Goal: Information Seeking & Learning: Check status

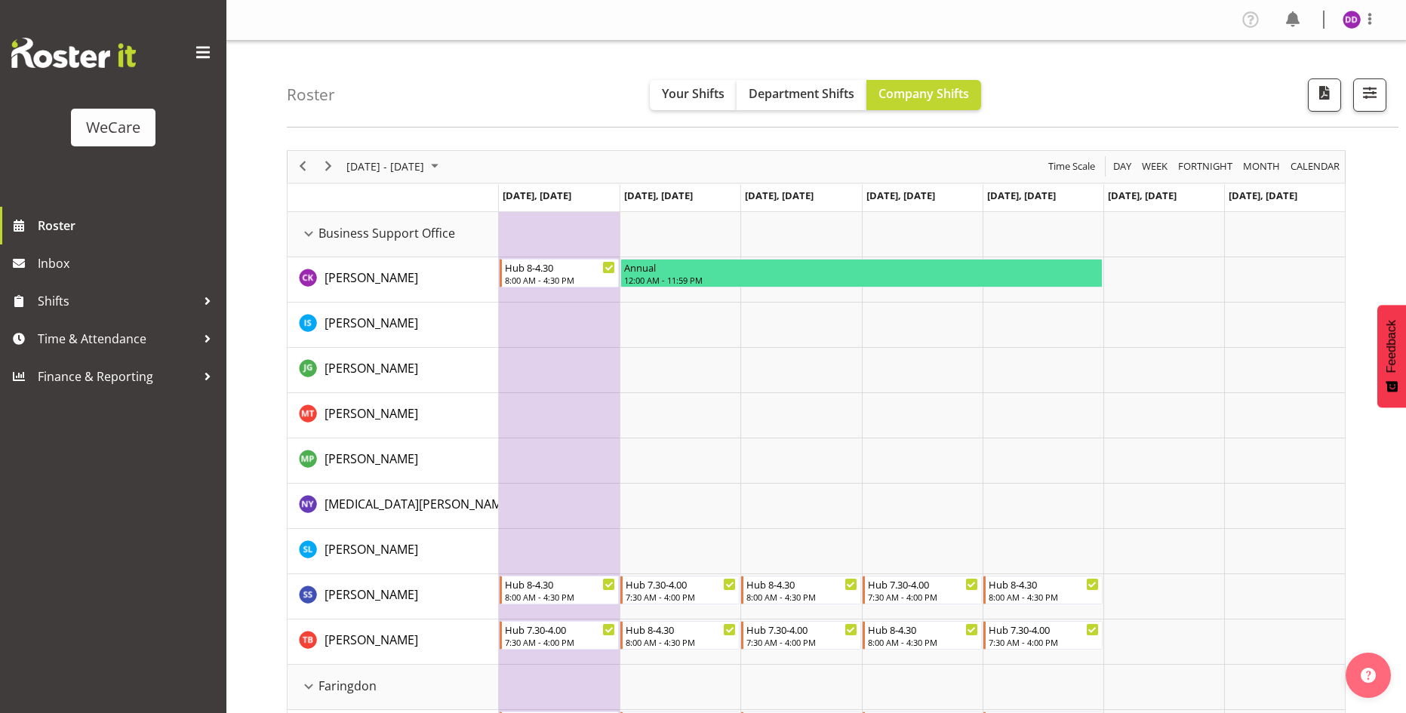
scroll to position [1358, 0]
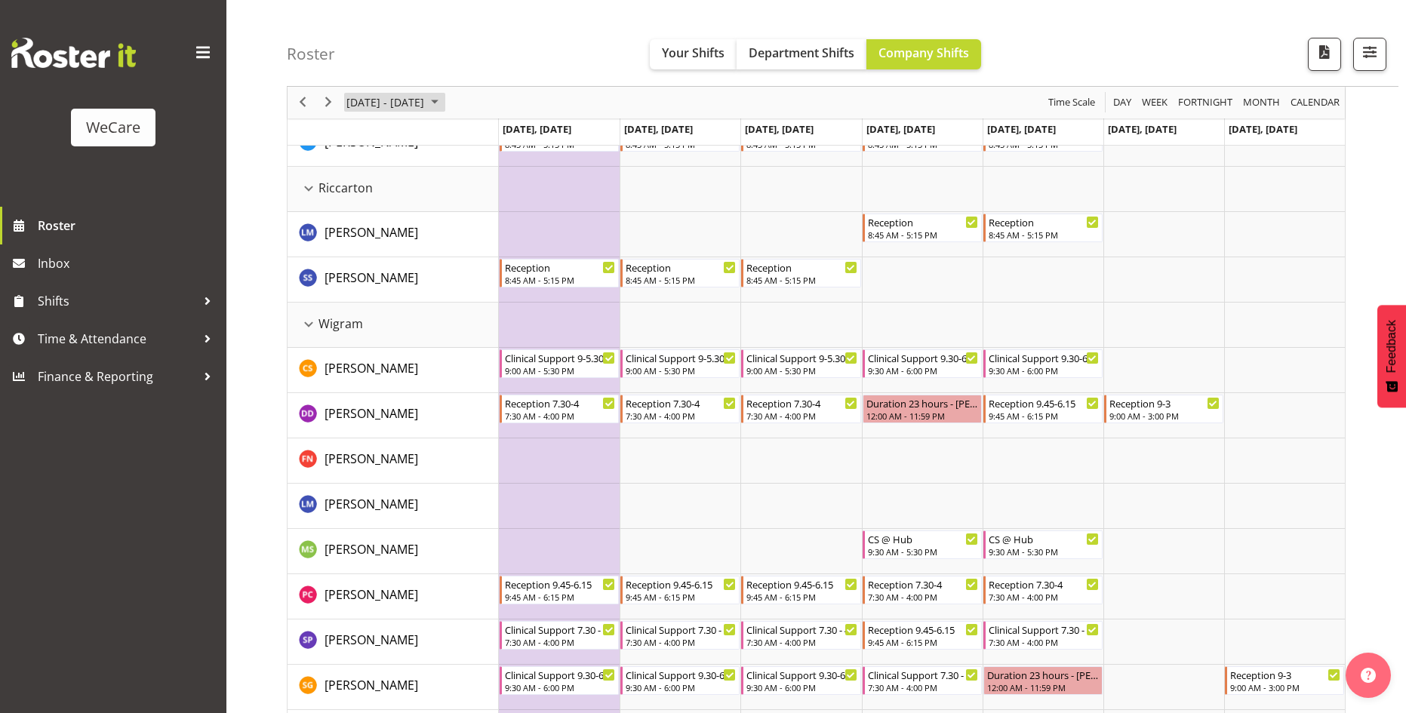
click at [395, 94] on span "[DATE] - [DATE]" at bounding box center [385, 103] width 81 height 19
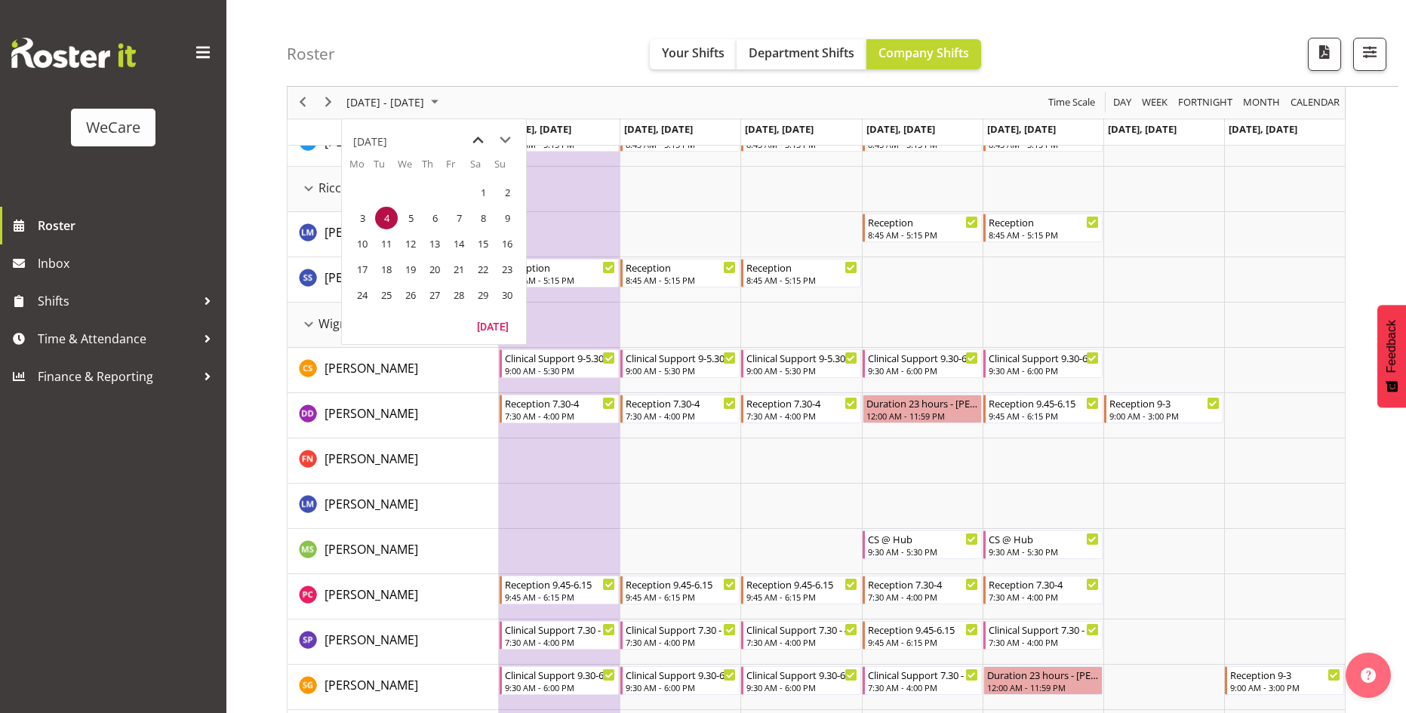
click at [475, 141] on span "previous month" at bounding box center [478, 140] width 26 height 27
click at [386, 219] on span "7" at bounding box center [386, 218] width 23 height 23
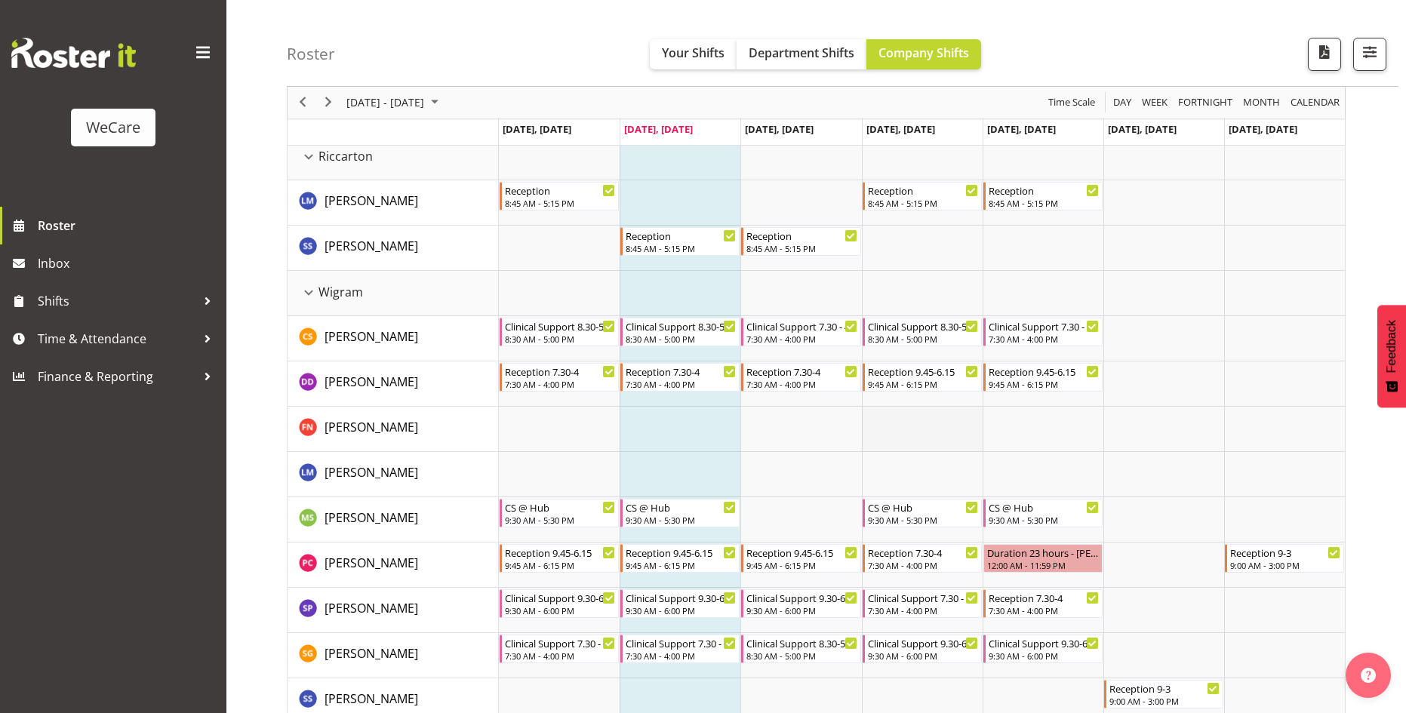
scroll to position [1412, 0]
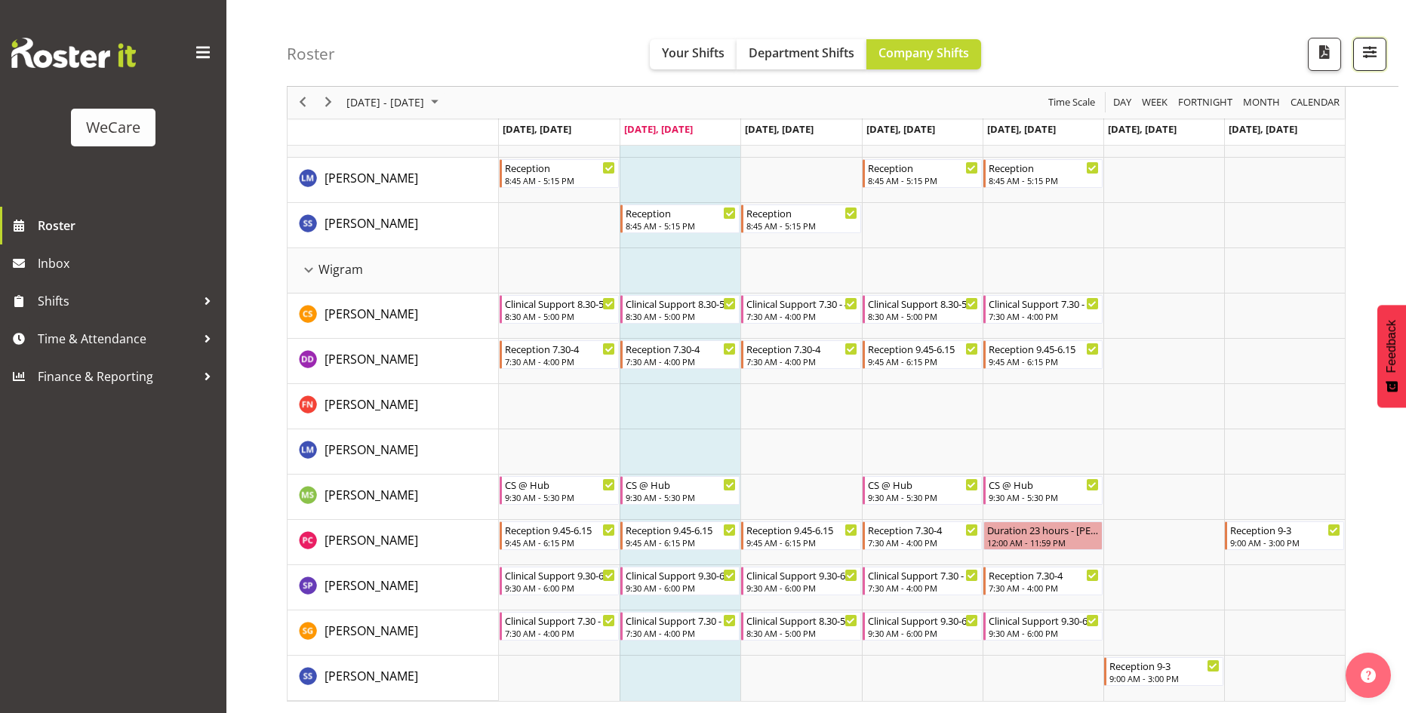
click at [1381, 48] on button "button" at bounding box center [1369, 54] width 33 height 33
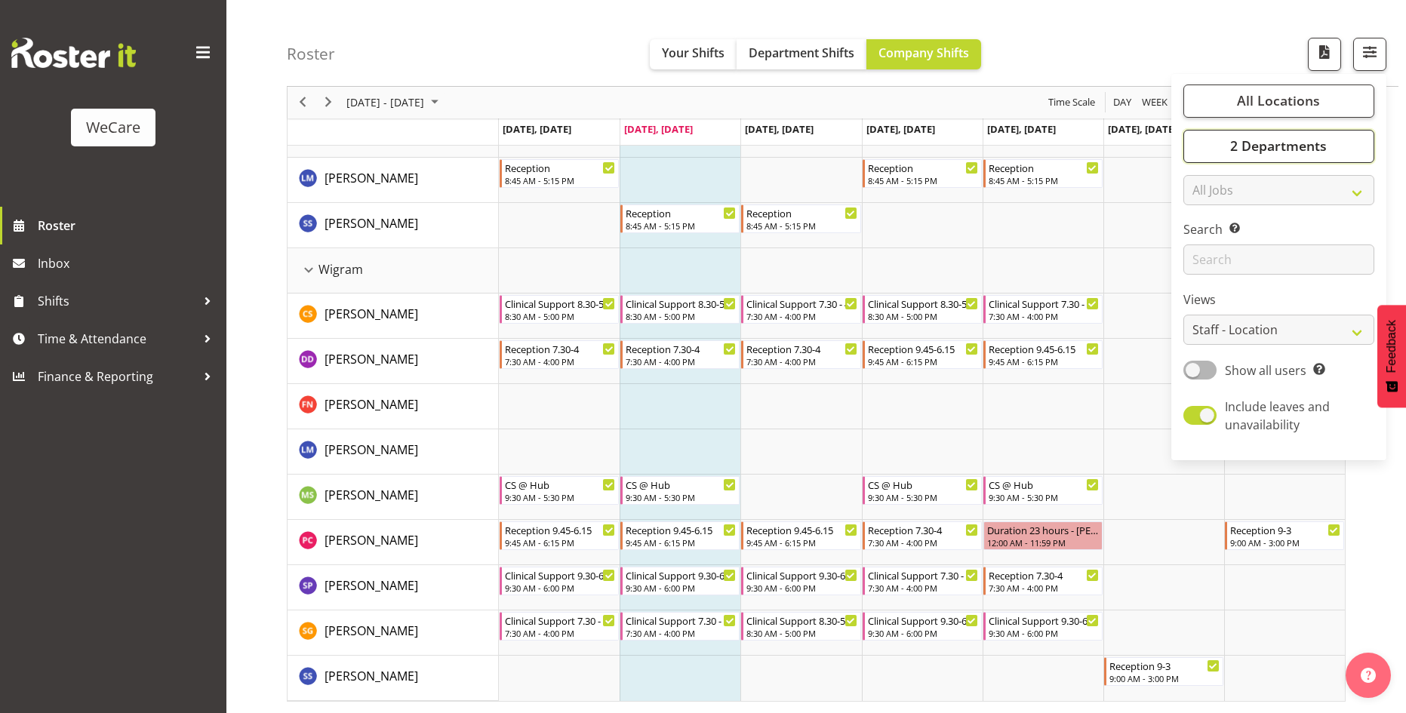
click at [1350, 136] on button "2 Departments" at bounding box center [1278, 146] width 191 height 33
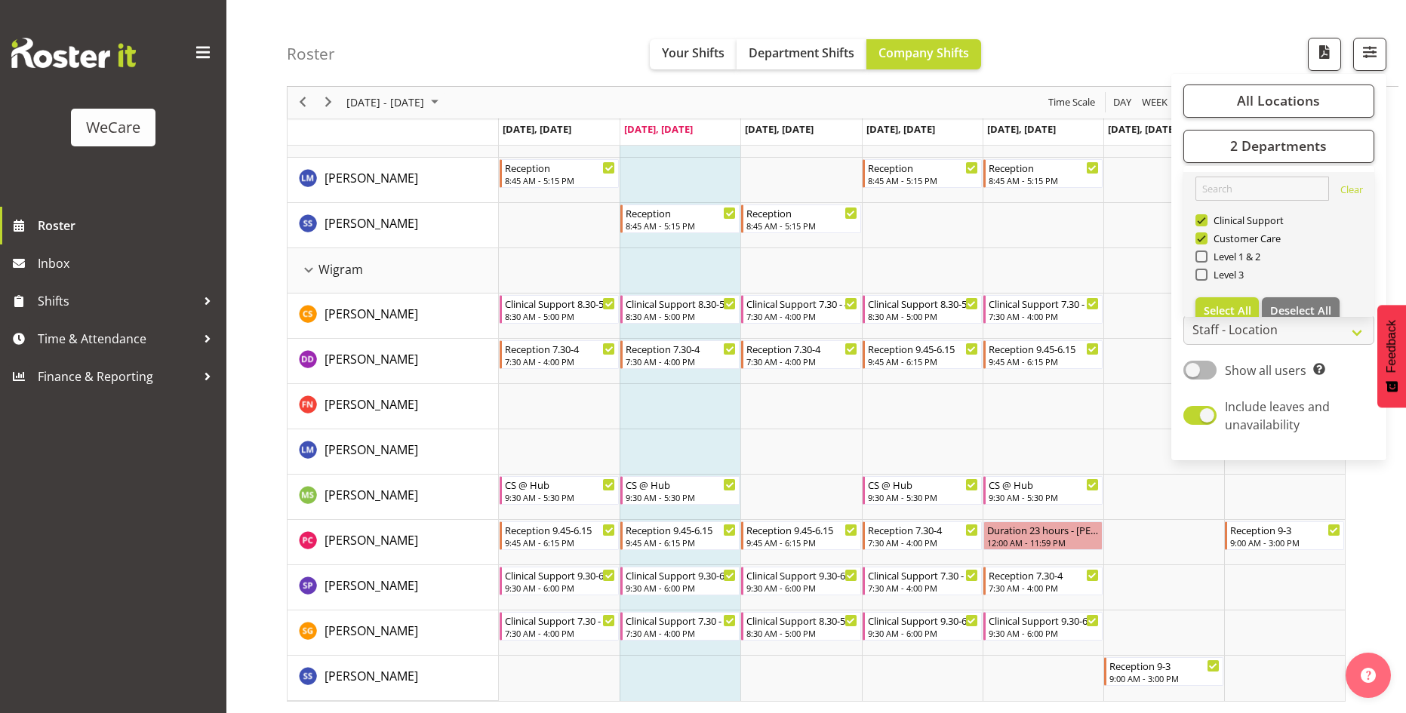
click at [1222, 290] on link "Clear Clinical Support Customer Care Level 1 & 2 Level 3 Select All Deselect All" at bounding box center [1278, 250] width 191 height 157
click at [1222, 301] on button "Select All" at bounding box center [1227, 310] width 64 height 27
checkbox input "true"
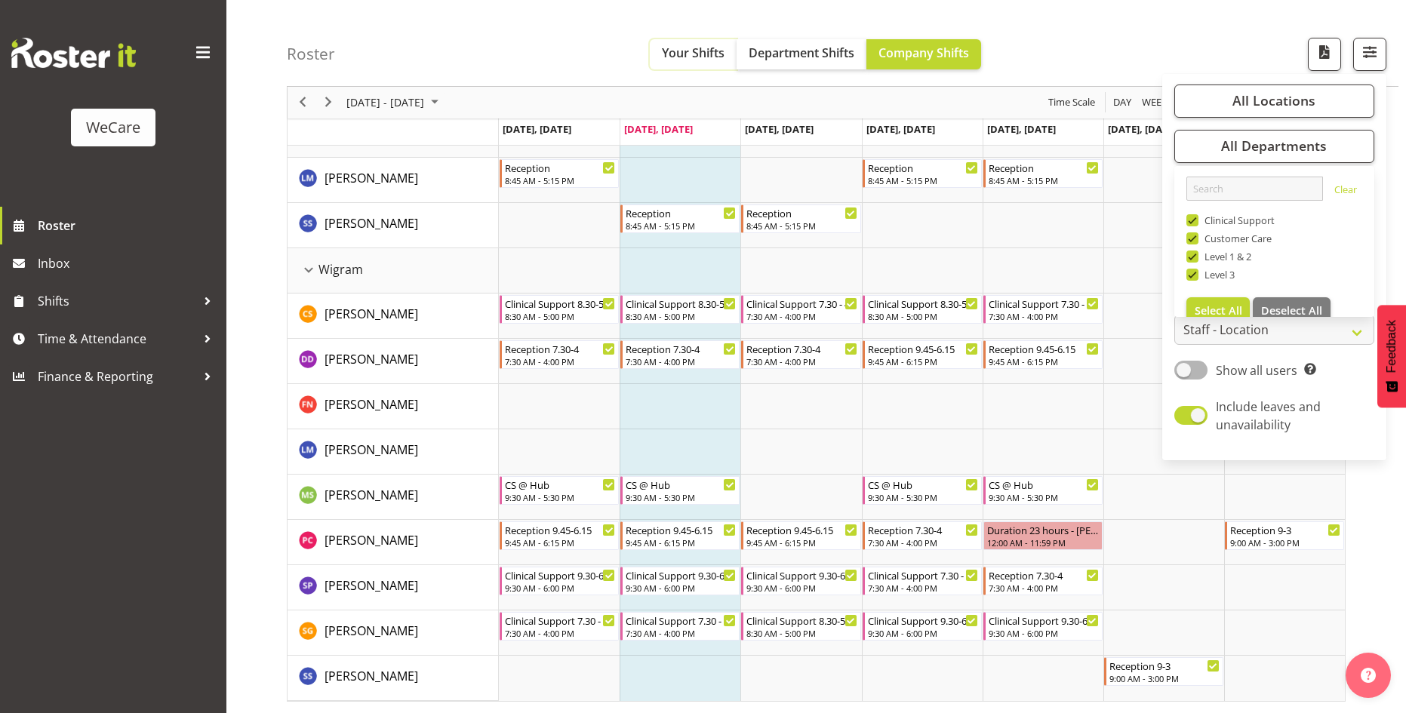
click at [664, 55] on span "Your Shifts" at bounding box center [693, 53] width 63 height 17
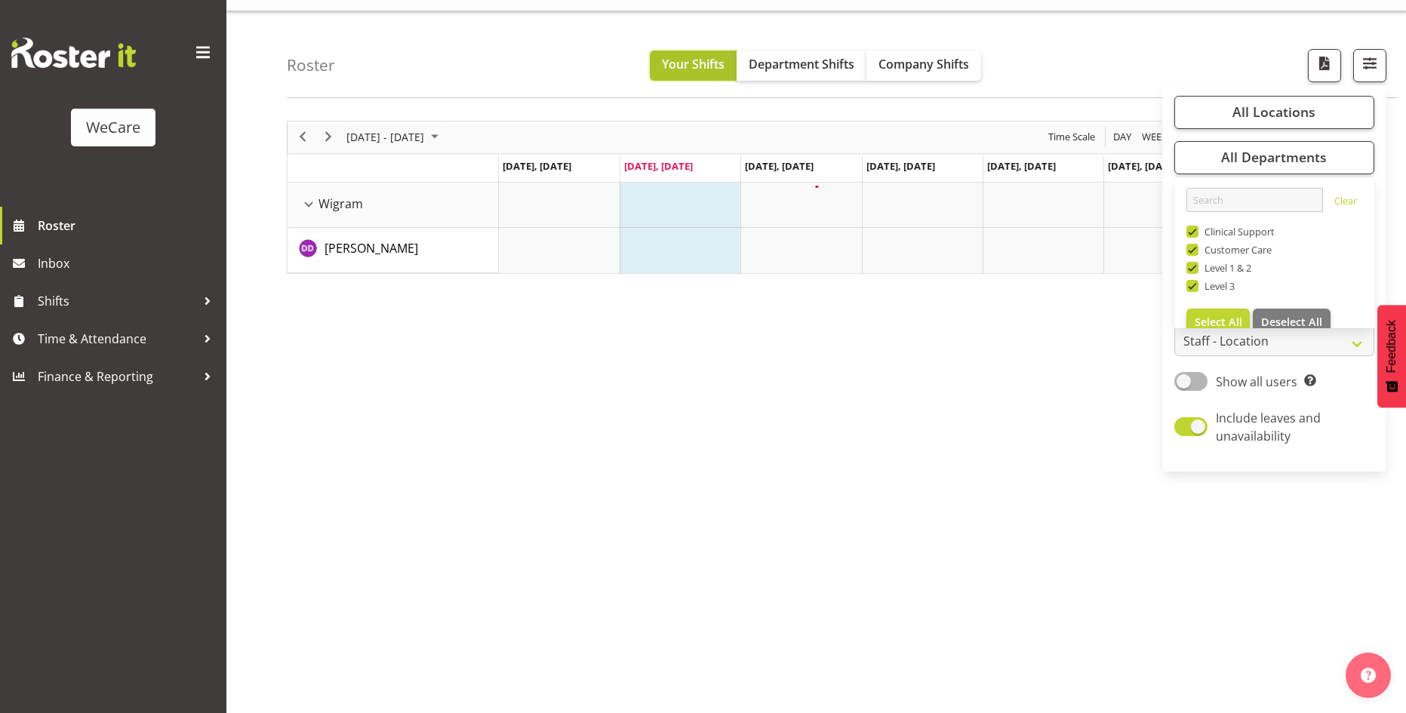
scroll to position [29, 0]
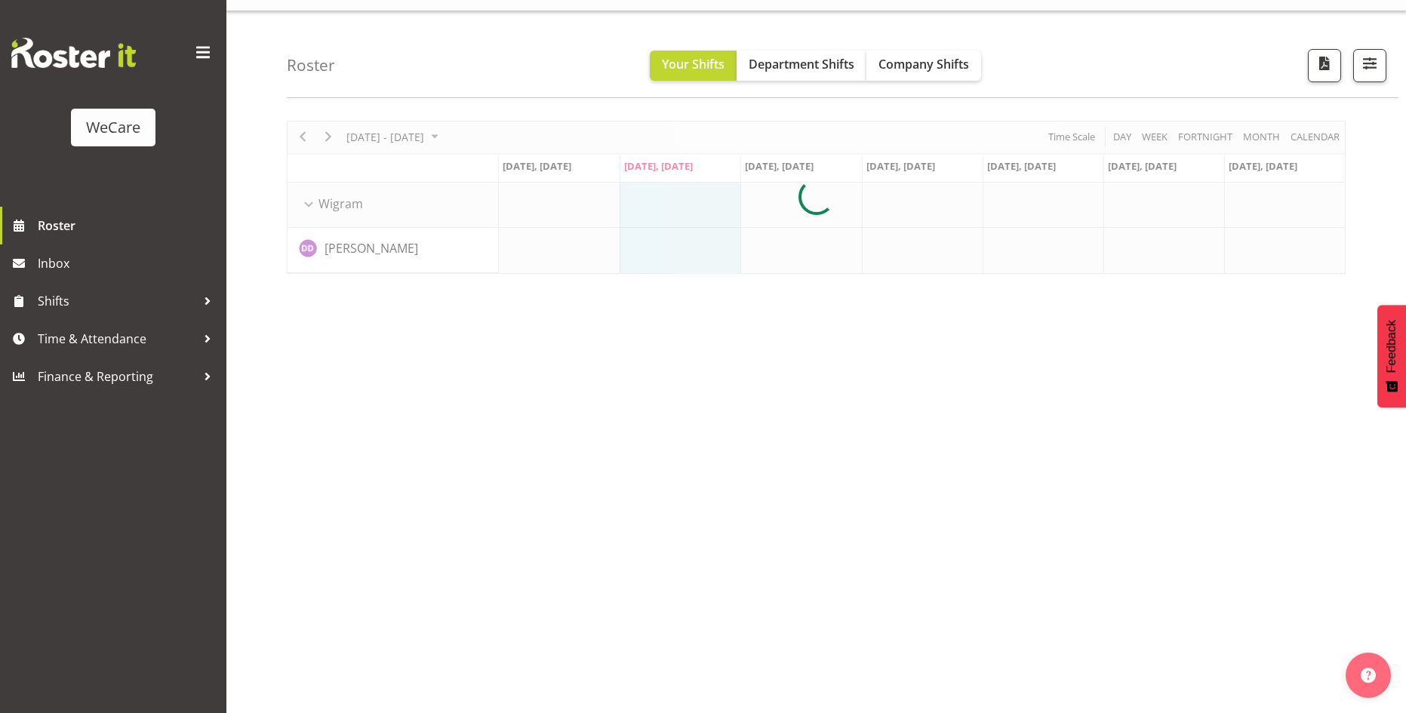
click at [914, 47] on div "Roster Your Shifts Department Shifts Company Shifts All Locations Clear Busines…" at bounding box center [842, 54] width 1111 height 87
click at [919, 59] on span "Company Shifts" at bounding box center [923, 64] width 91 height 17
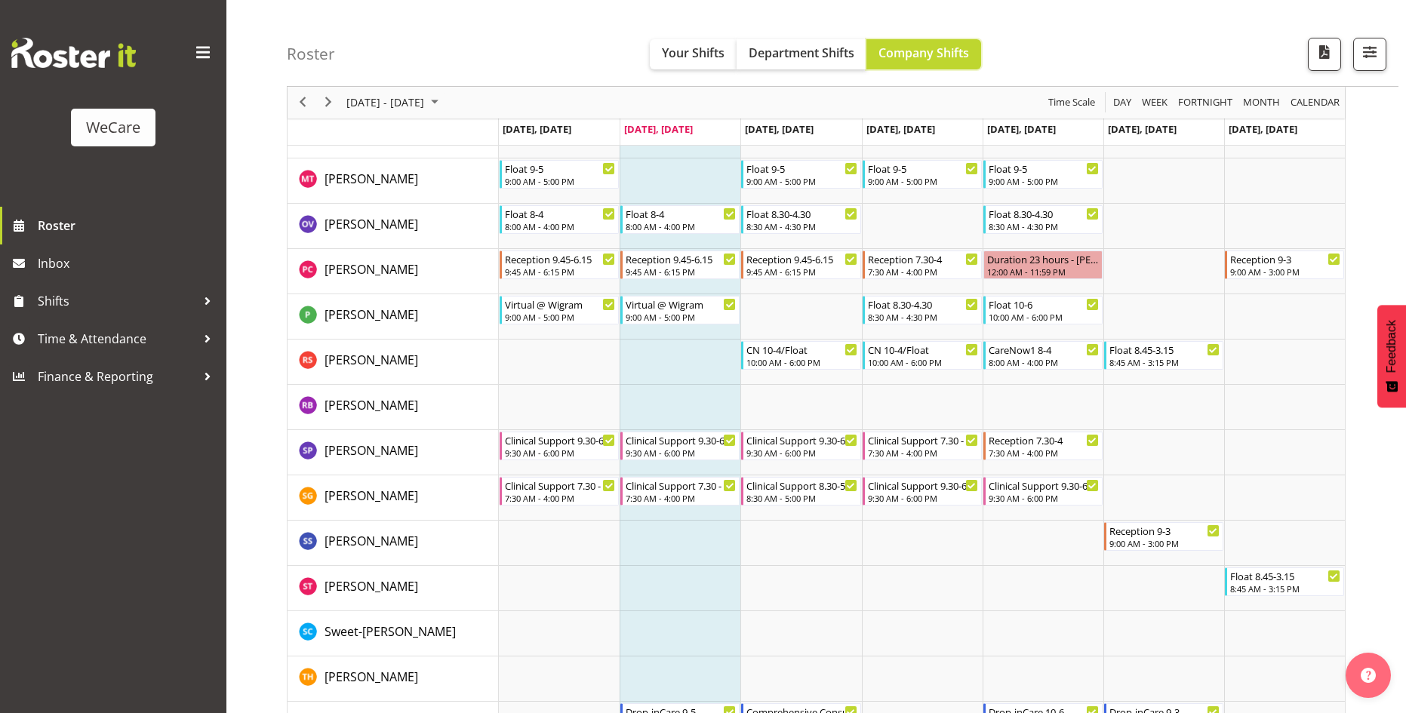
scroll to position [4446, 0]
